Goal: Navigation & Orientation: Find specific page/section

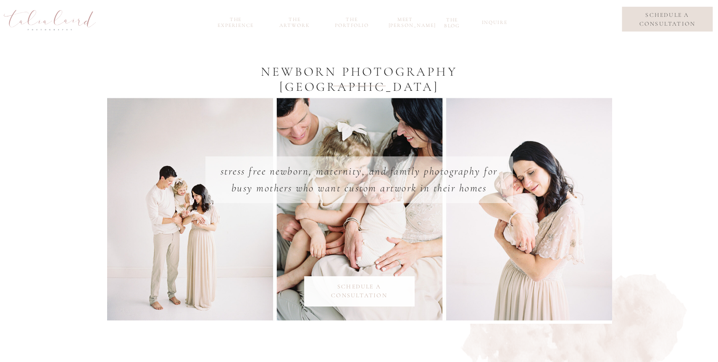
click at [353, 26] on nav "the portfolio" at bounding box center [352, 21] width 40 height 10
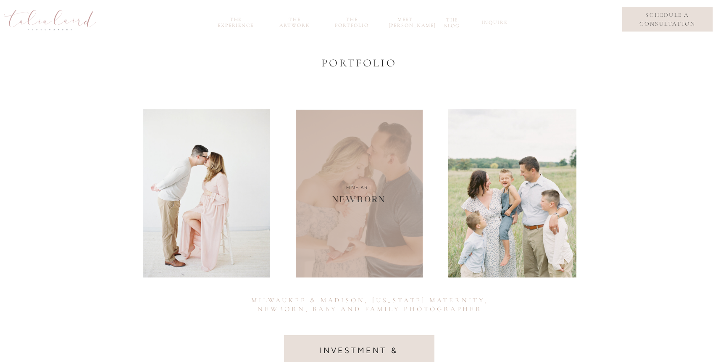
scroll to position [29, 0]
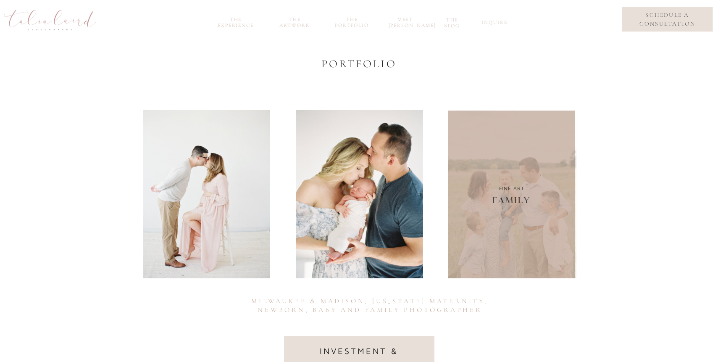
click at [492, 188] on div at bounding box center [512, 194] width 128 height 168
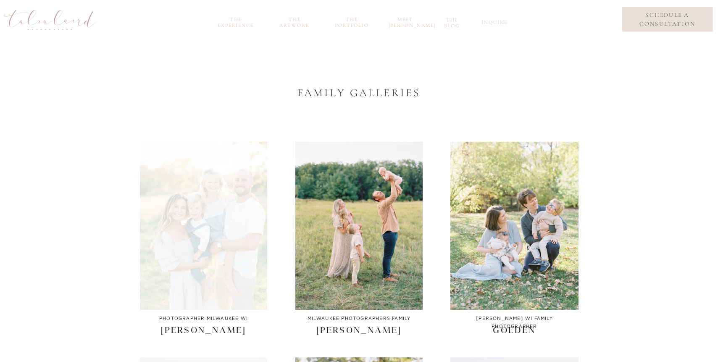
click at [218, 250] on div at bounding box center [203, 226] width 127 height 168
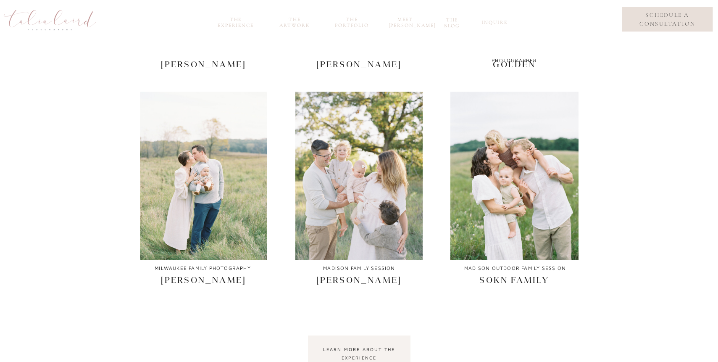
scroll to position [265, 0]
